Goal: Task Accomplishment & Management: Manage account settings

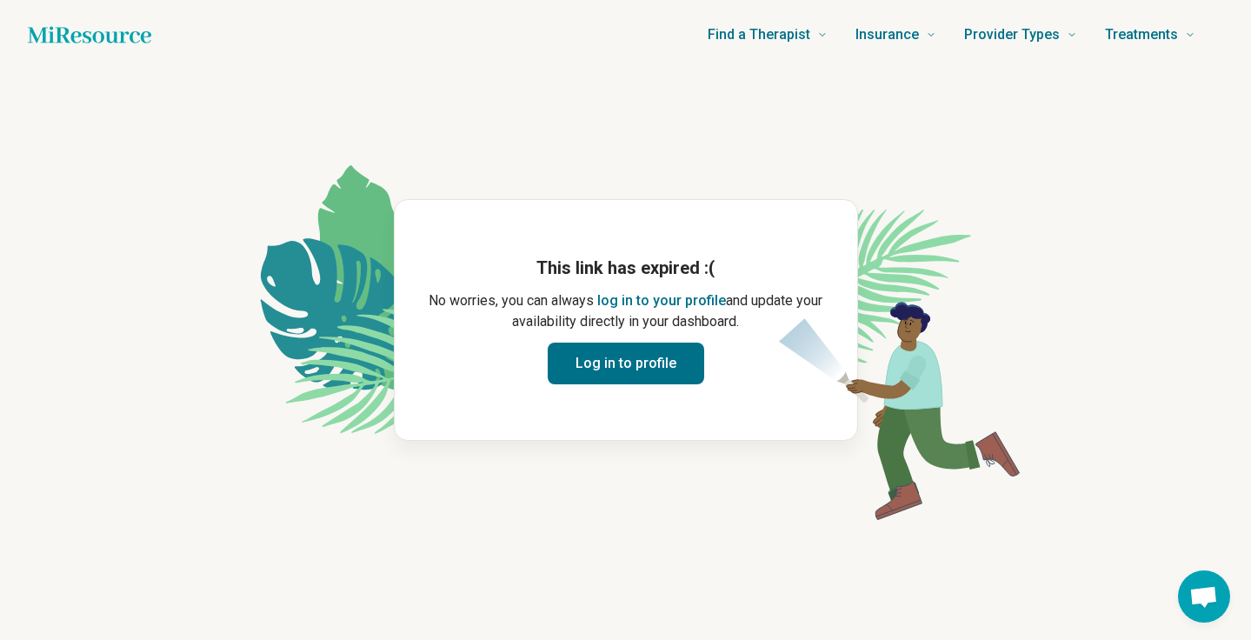
click at [84, 30] on icon "Home page" at bounding box center [89, 34] width 123 height 35
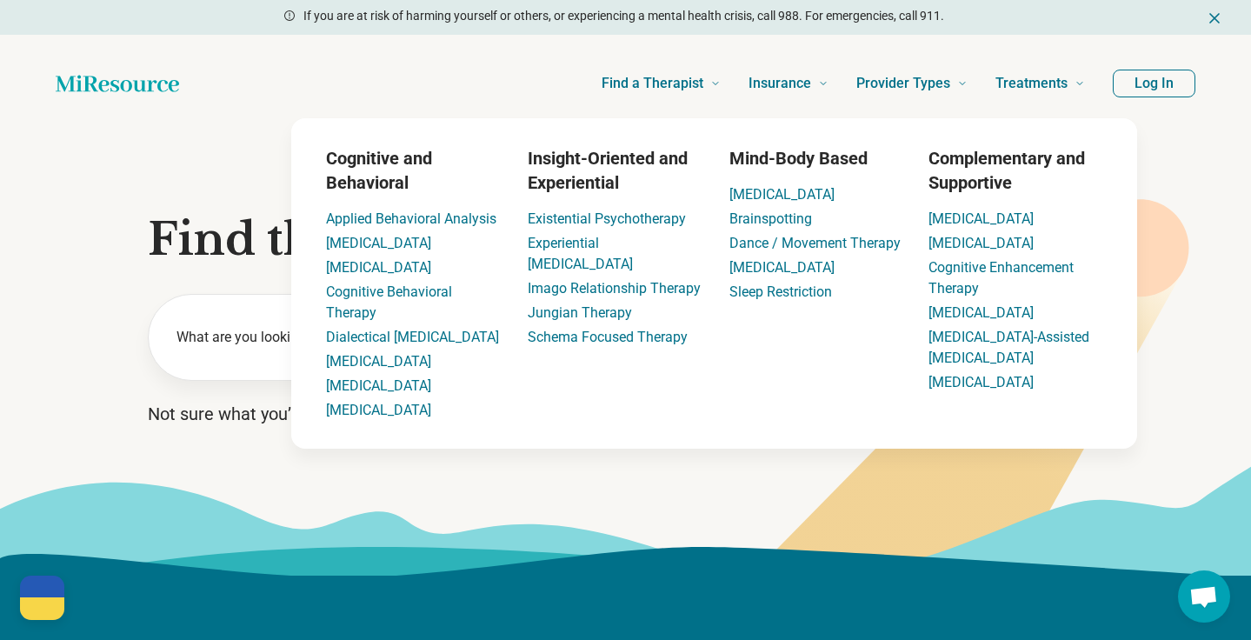
click at [1142, 81] on button "Log In" at bounding box center [1154, 84] width 83 height 28
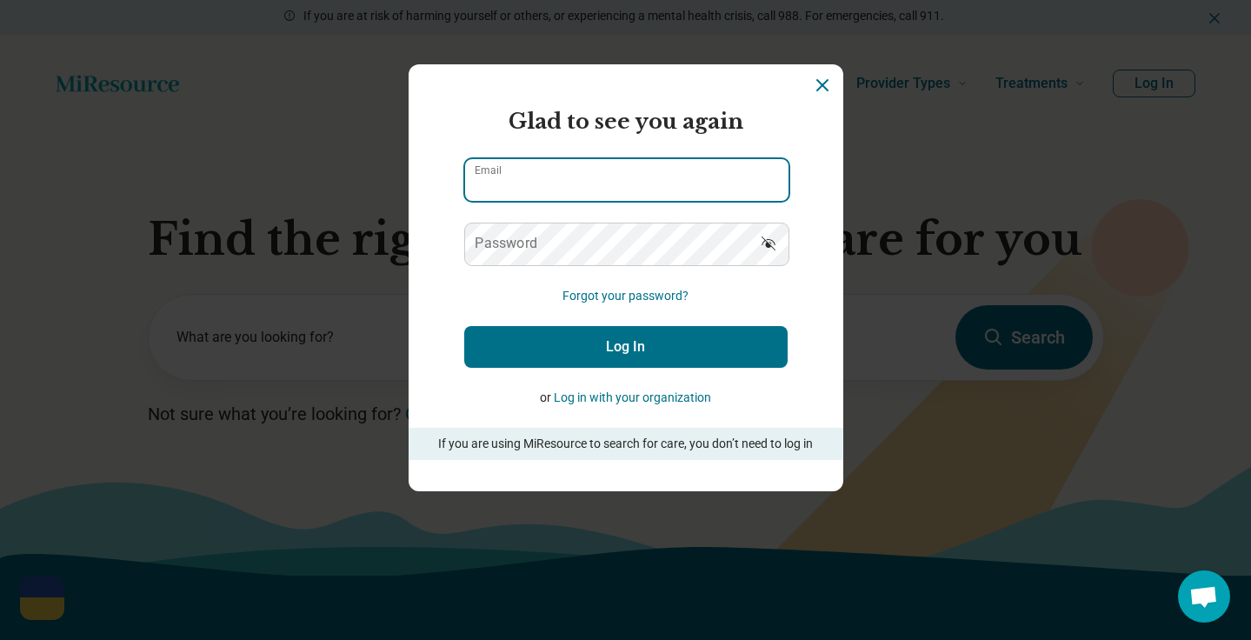
type input "**********"
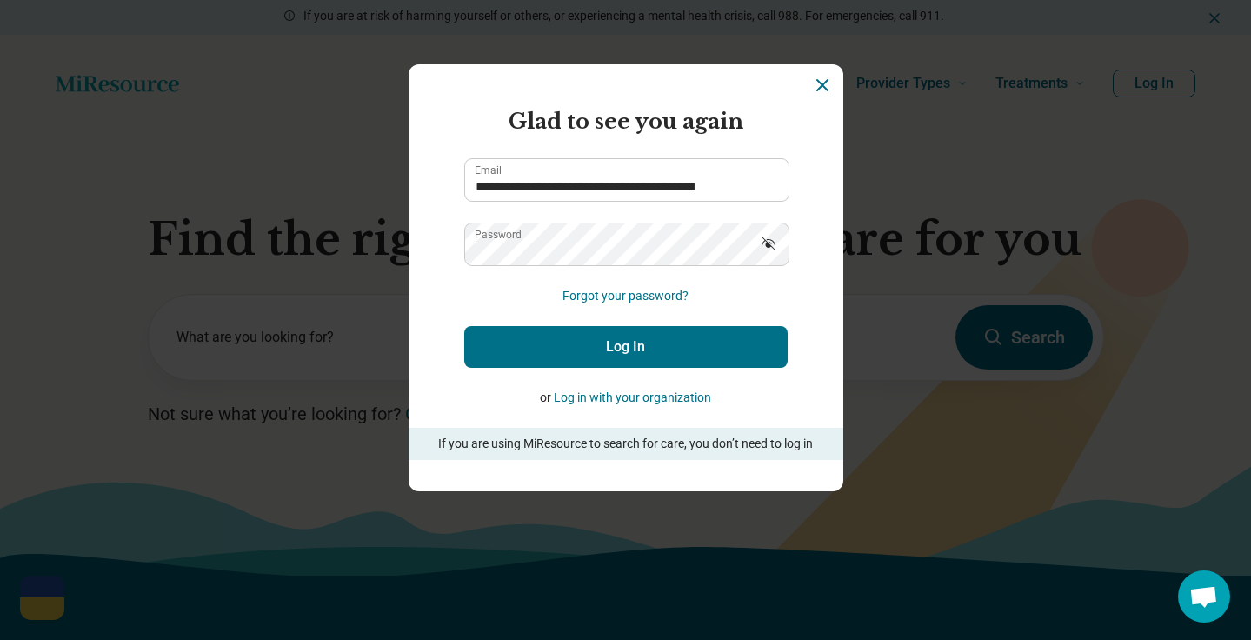
click at [612, 342] on button "Log In" at bounding box center [625, 347] width 323 height 42
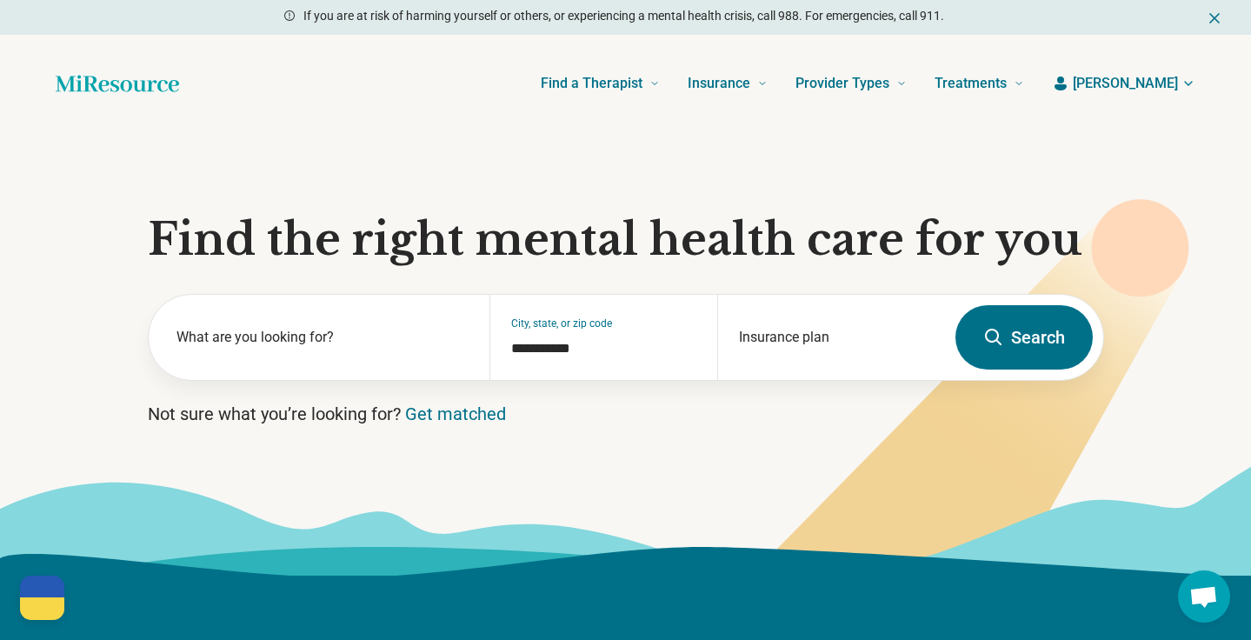
click at [1185, 87] on icon "button" at bounding box center [1188, 83] width 14 height 14
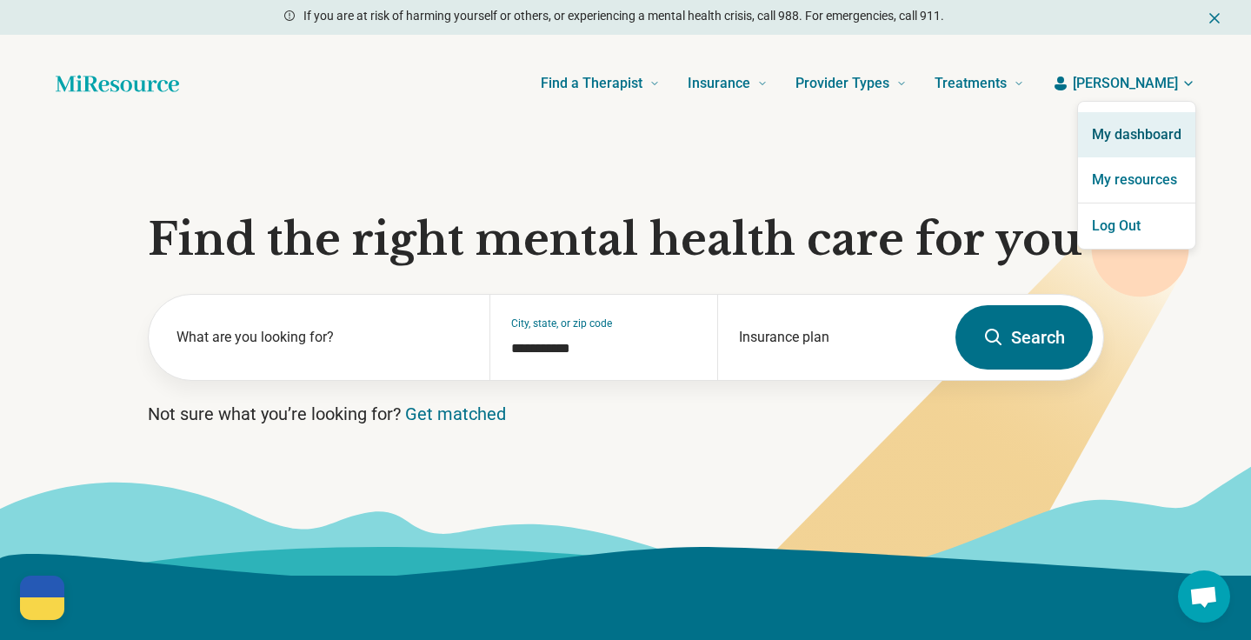
click at [1161, 122] on link "My dashboard" at bounding box center [1136, 134] width 117 height 45
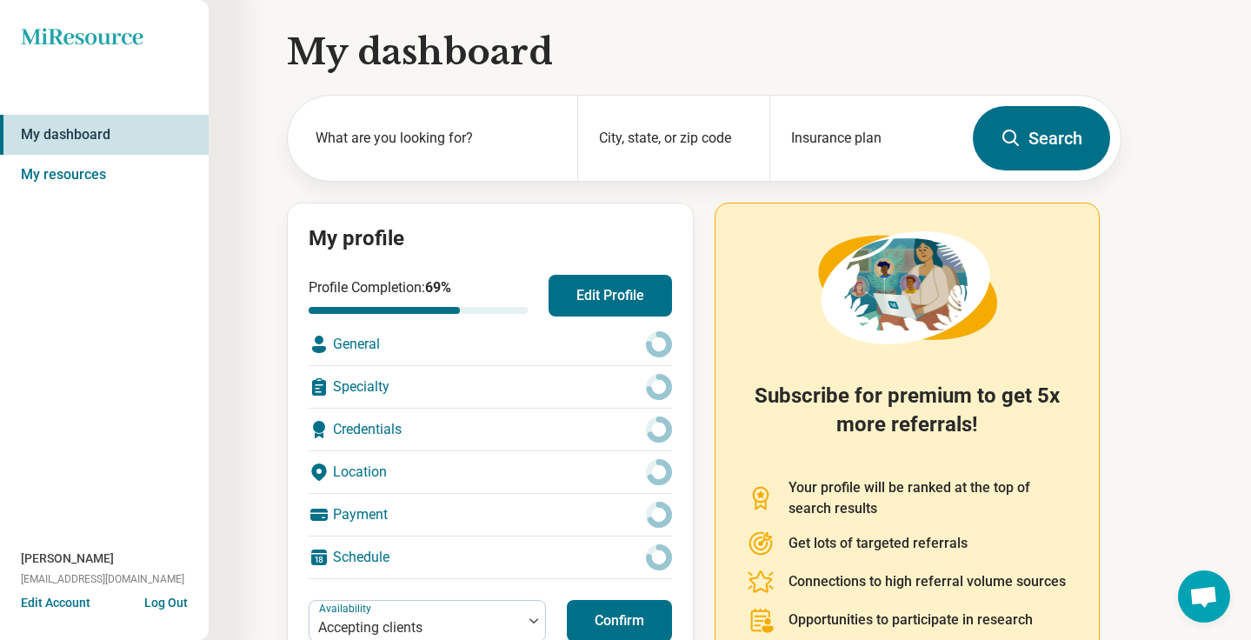
scroll to position [63, 0]
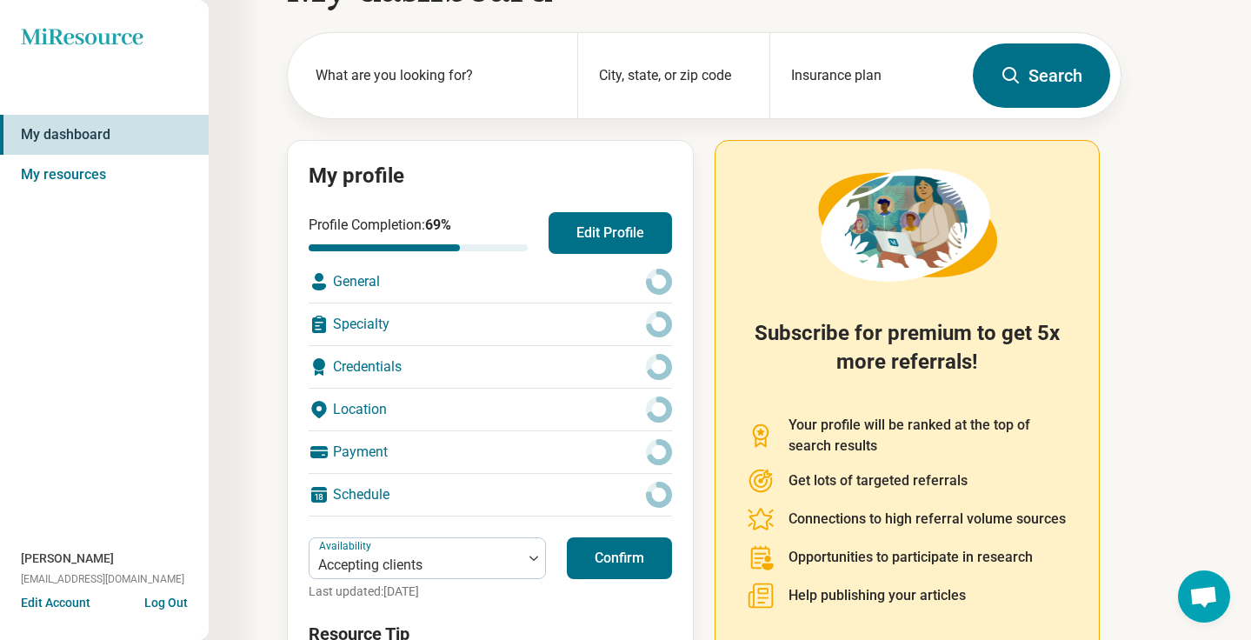
click at [376, 277] on div "General" at bounding box center [490, 282] width 363 height 42
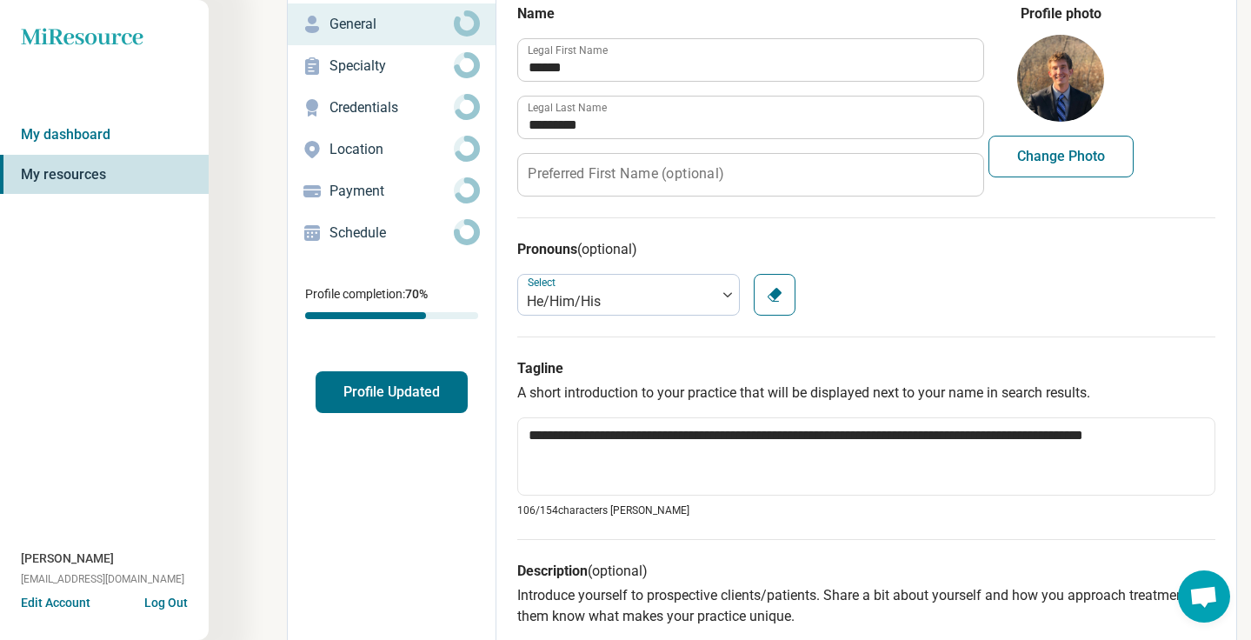
scroll to position [98, 0]
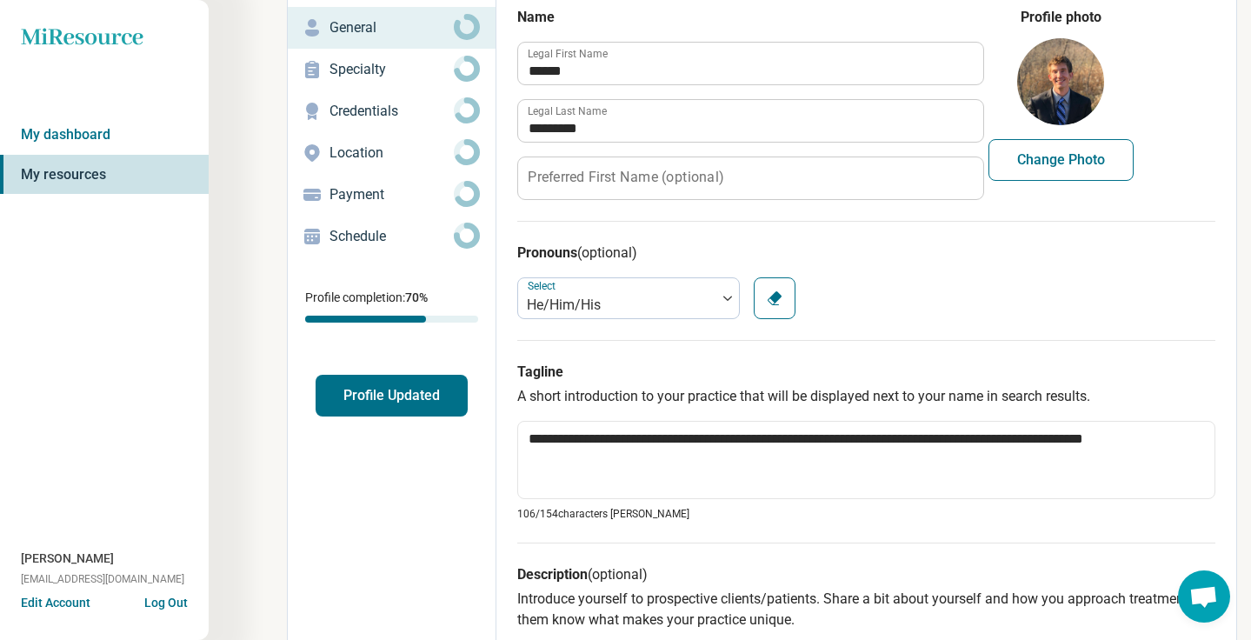
click at [359, 105] on p "Credentials" at bounding box center [391, 111] width 124 height 21
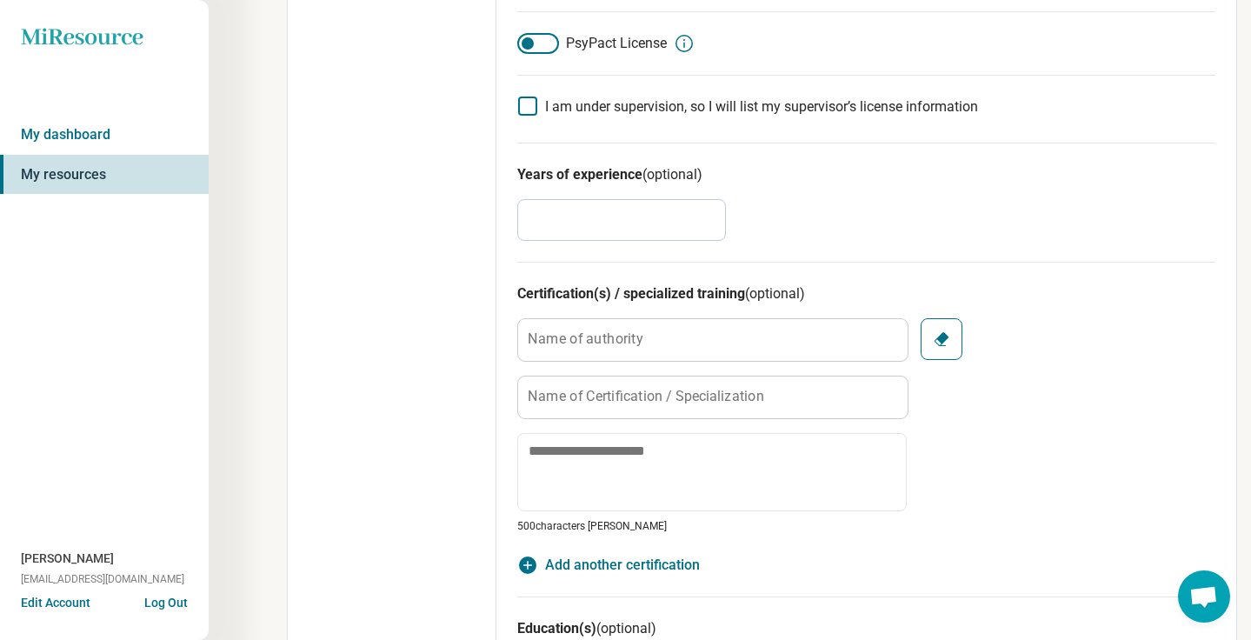
scroll to position [591, 0]
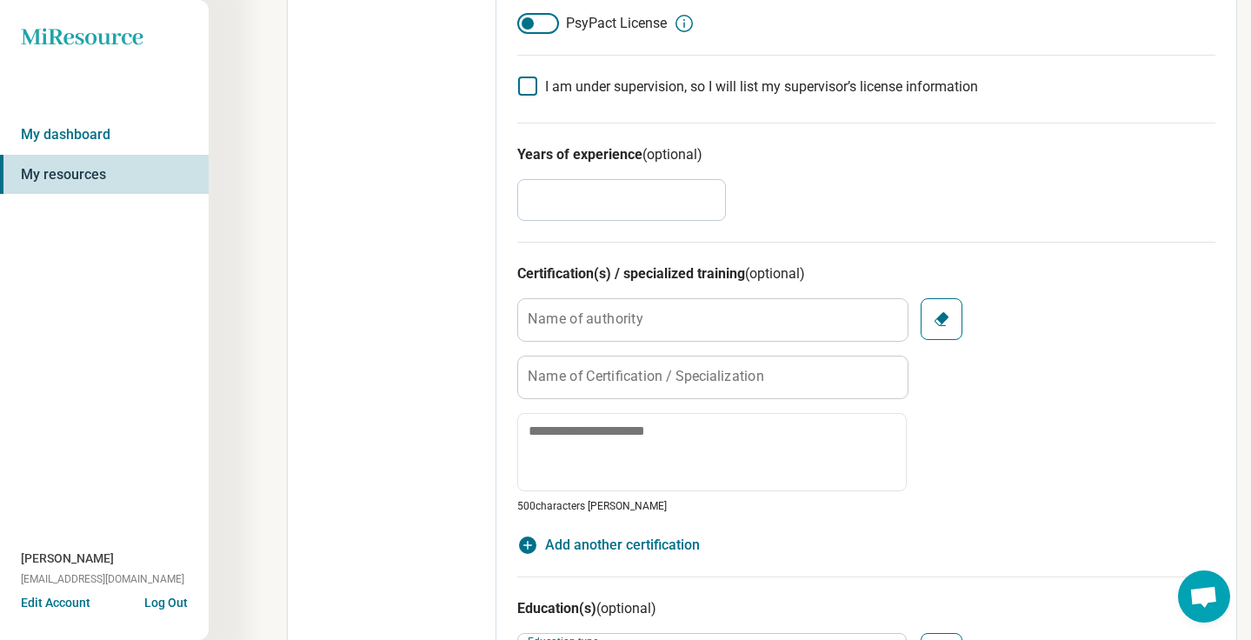
drag, startPoint x: 547, startPoint y: 217, endPoint x: 474, endPoint y: 193, distance: 77.0
click at [474, 193] on div "**********" at bounding box center [762, 491] width 950 height 1999
type textarea "*"
type input "*"
click at [496, 269] on div "**********" at bounding box center [866, 491] width 740 height 1997
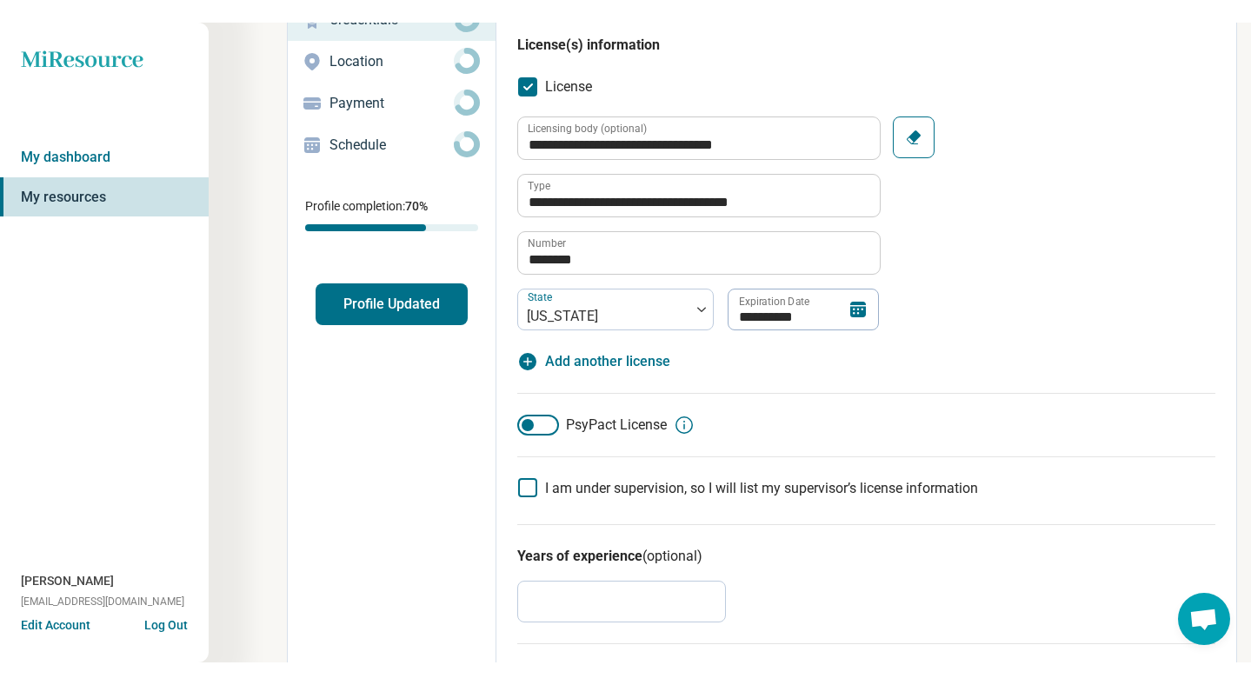
scroll to position [0, 0]
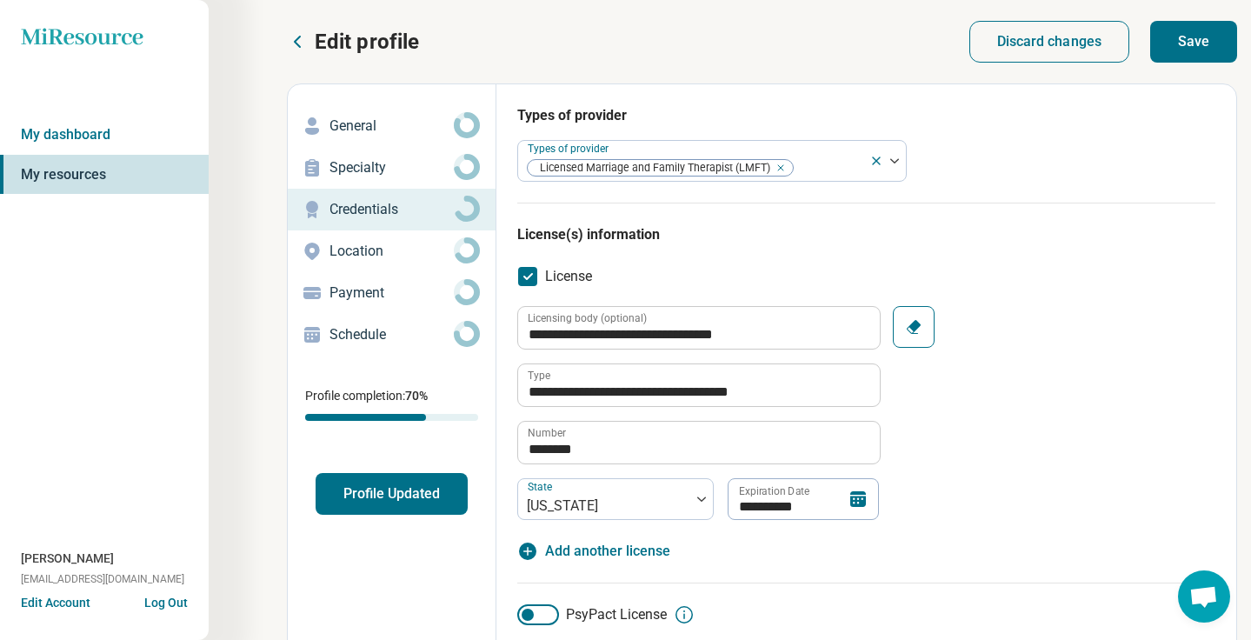
click at [1193, 44] on button "Save" at bounding box center [1193, 42] width 87 height 42
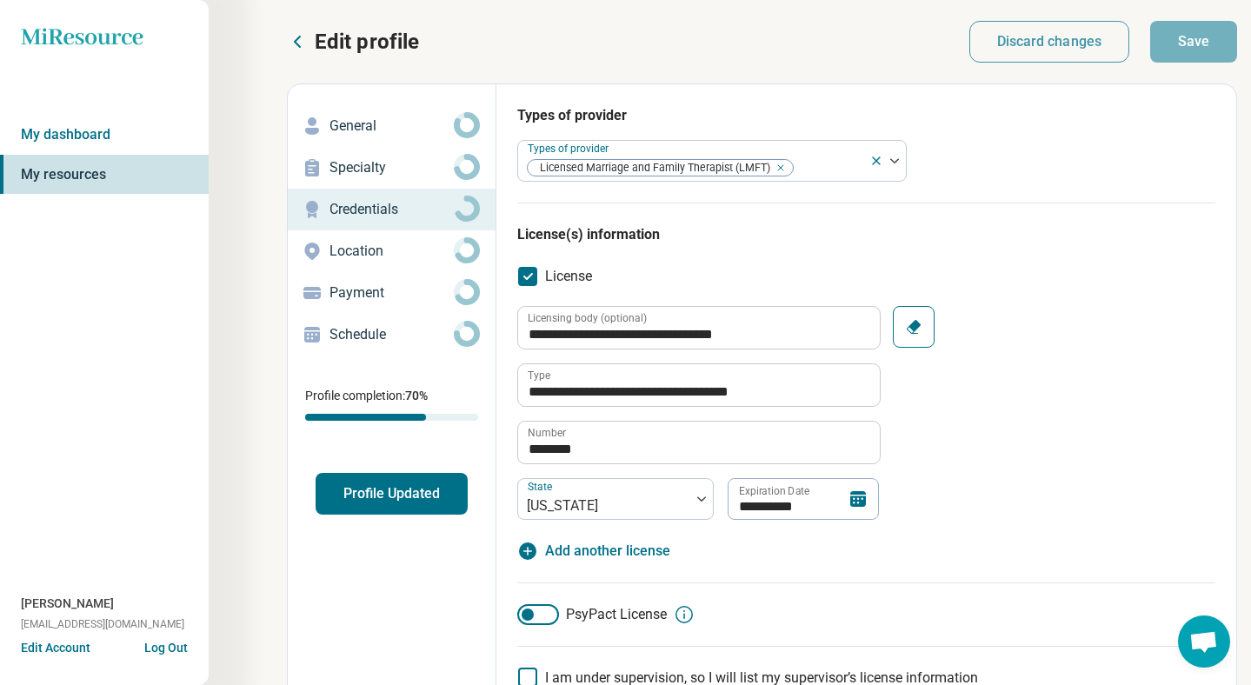
click at [356, 136] on p "General" at bounding box center [391, 126] width 124 height 21
type textarea "*"
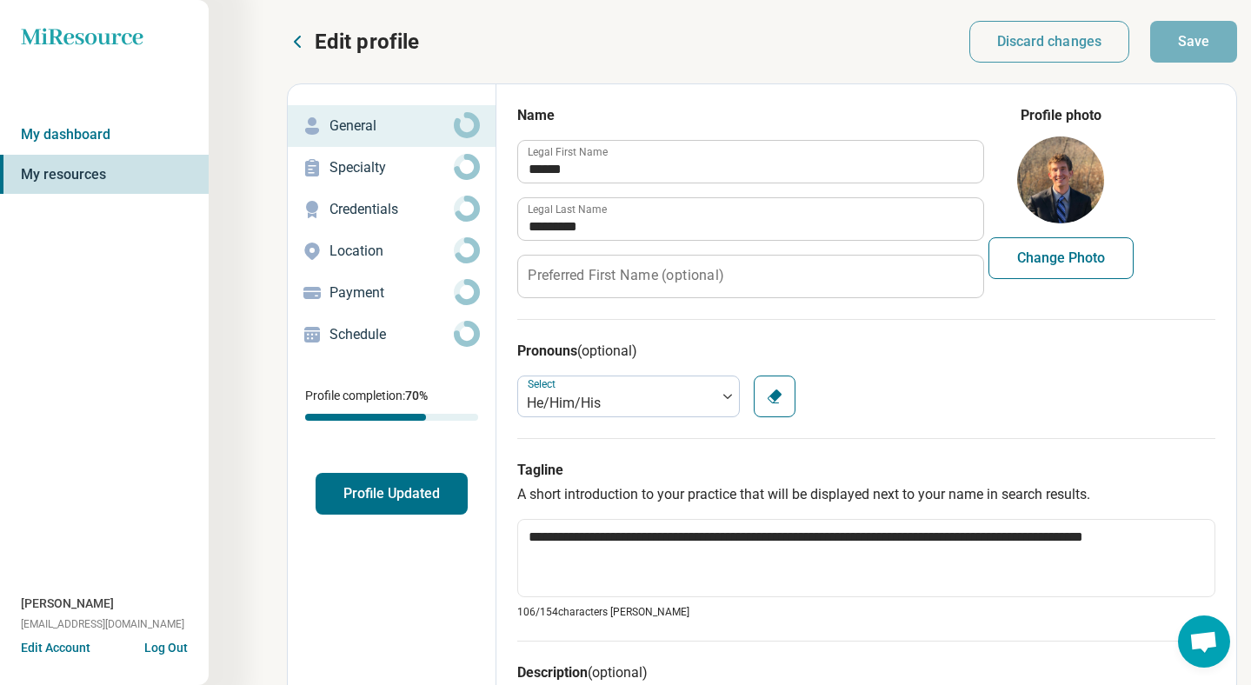
click at [1085, 259] on button "Change Photo" at bounding box center [1060, 258] width 145 height 42
